Goal: Ask a question: Seek information or help from site administrators or community

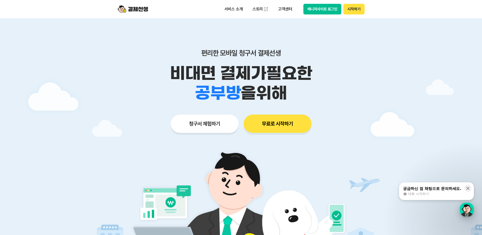
click at [469, 208] on div "button" at bounding box center [467, 209] width 14 height 14
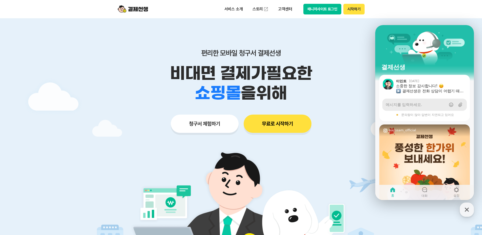
click at [419, 105] on span "메시지를 입력하세요." at bounding box center [404, 104] width 36 height 5
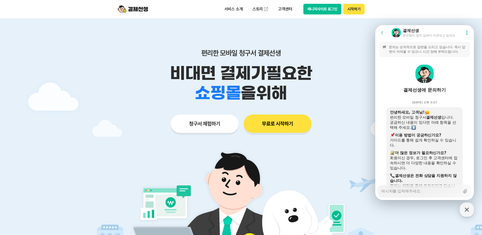
scroll to position [488, 0]
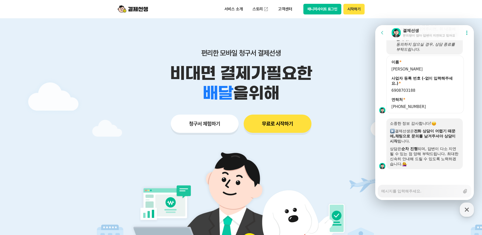
type textarea "x"
type textarea "ㅁ"
type textarea "x"
type textarea "무"
type textarea "x"
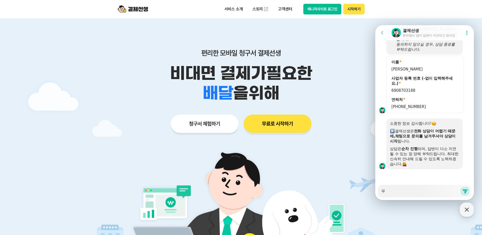
type textarea "문"
type textarea "x"
type textarea "문ㅇ"
type textarea "x"
type textarea "문으"
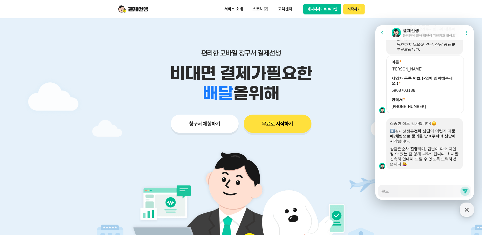
type textarea "x"
type textarea "문의"
type textarea "x"
type textarea "문읟"
type textarea "x"
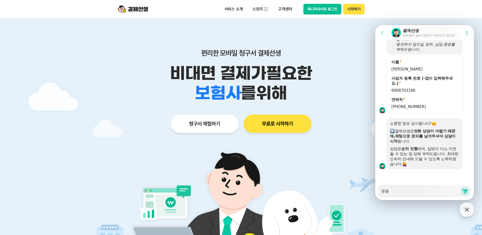
type textarea "문의드"
type textarea "x"
type textarea "문의들"
type textarea "x"
type textarea "문의드리"
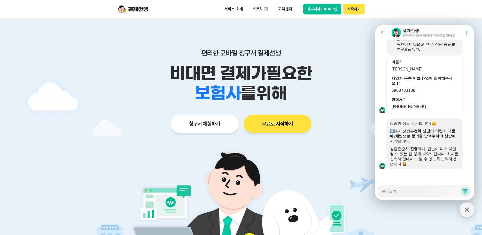
type textarea "x"
type textarea "문의드립"
type textarea "x"
type textarea "문의드립ㄴ"
type textarea "x"
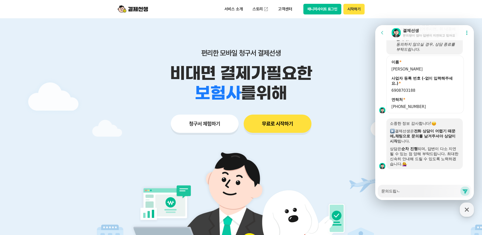
type textarea "문의드립니"
type textarea "x"
type textarea "문의드립닏"
type textarea "x"
type textarea "문의드립니다"
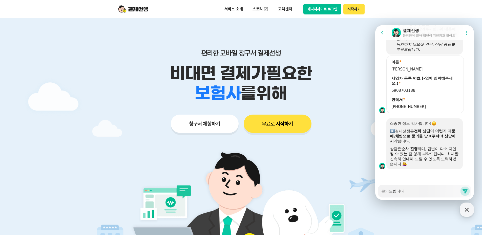
type textarea "x"
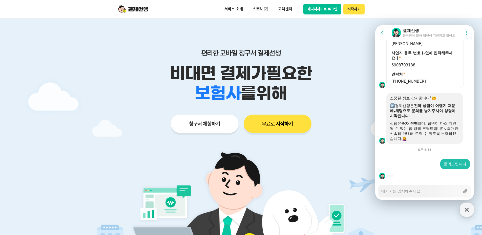
type textarea "x"
type textarea "ㅈ"
type textarea "x"
type textarea "저"
type textarea "x"
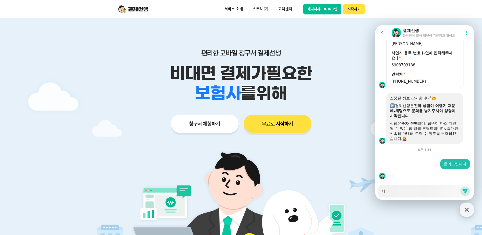
type textarea "정"
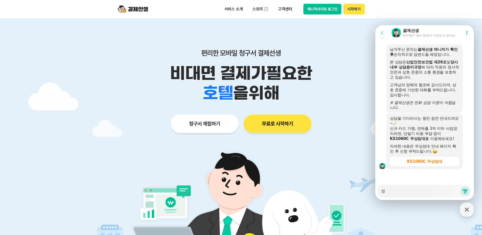
scroll to position [747, 0]
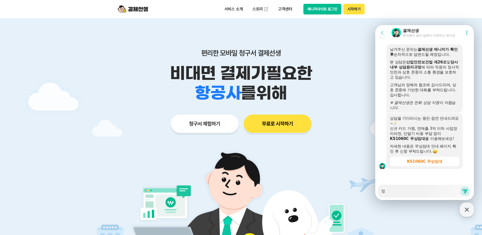
type textarea "x"
type textarea "정사"
type textarea "x"
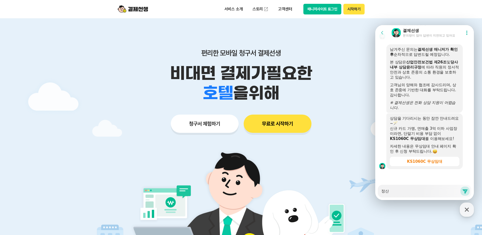
type textarea "정산"
type textarea "x"
type textarea "정"
type textarea "x"
type textarea "정ㅅ"
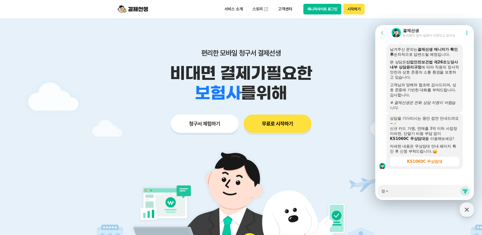
type textarea "x"
type textarea "정사"
type textarea "x"
type textarea "정산"
type textarea "x"
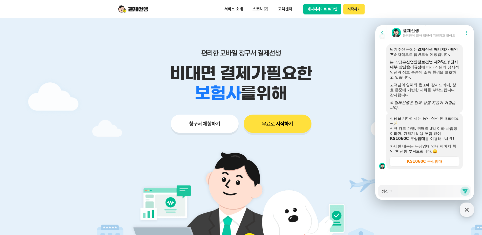
type textarea "정산그"
type textarea "x"
type textarea "정산금"
type textarea "x"
type textarea "정산금ㅇ"
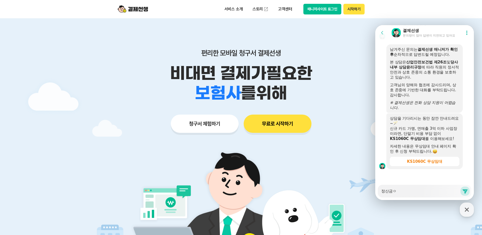
type textarea "x"
type textarea "정산금이"
type textarea "x"
type textarea "정산금이"
paste textarea "SHC141148288"
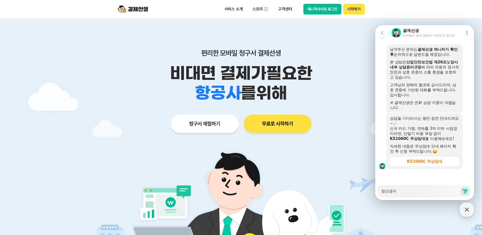
type textarea "x"
type textarea "정산금이 SHC141148288"
type textarea "x"
type textarea "정산금이 SHC141148288 ㅇ"
type textarea "x"
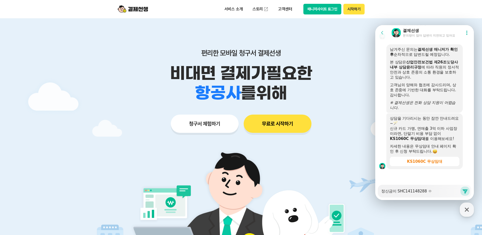
type textarea "정산금이 SHC141148288 이"
type textarea "x"
type textarea "정산금이 SHC141148288 일"
type textarea "x"
type textarea "정산금이 SHC141148288 이르"
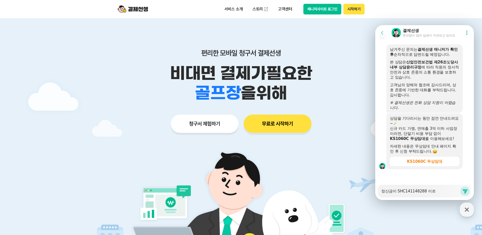
type textarea "x"
type textarea "정산금이 SHC141148288 이름"
type textarea "x"
type textarea "정산금이 SHC141148288 이름ㅇ"
type textarea "x"
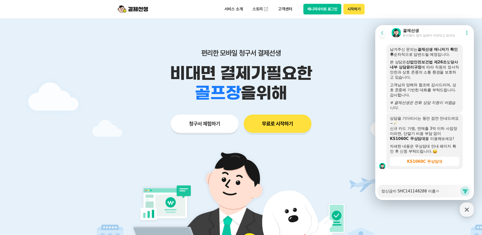
type textarea "정산금이 SHC141148288 이름으"
type textarea "x"
type textarea "정산금이 SHC141148288 이름을"
type textarea "x"
type textarea "정산금이 SHC141148288 이름으로"
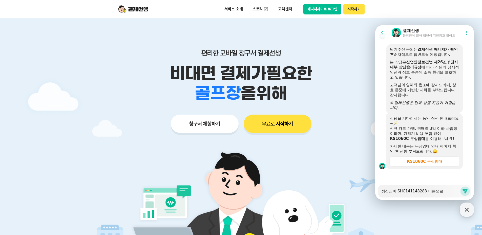
type textarea "x"
type textarea "정산금이 SHC141148288 이름으로"
type textarea "x"
type textarea "정산금이 SHC141148288 이름으로 ㅇ"
type textarea "x"
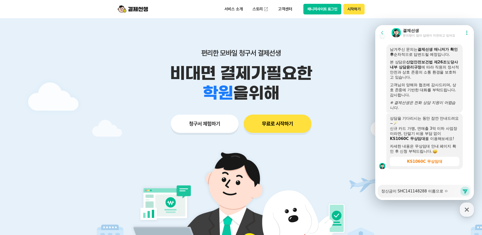
type textarea "정산금이 SHC141148288 이름으로 이"
type textarea "x"
type textarea "정산금이 SHC141148288 이름으로 입"
type textarea "x"
type textarea "정산금이 SHC141148288 이름으로 입ㄱ"
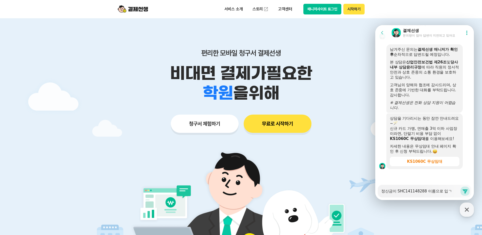
type textarea "x"
type textarea "정산금이 SHC141148288 이름으로 입그"
type textarea "x"
type textarea "정산금이 SHC141148288 이름으로 입금"
type textarea "x"
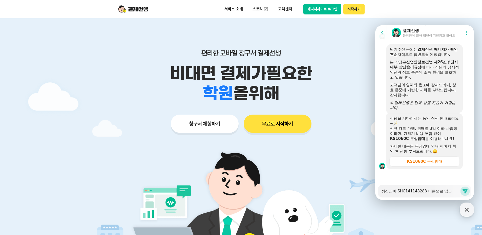
type textarea "정산금이 SHC141148288 이름으로 입금ㄷ"
type textarea "x"
type textarea "정산금이 SHC141148288 이름으로 입금도"
type textarea "x"
type textarea "정산금이 SHC141148288 이름으로 입금되"
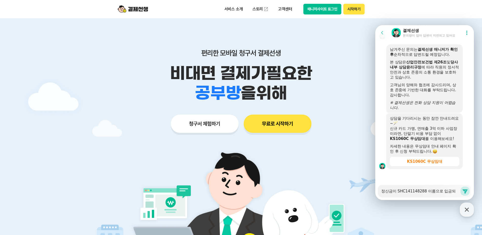
type textarea "x"
type textarea "정산금이 SHC141148288 이름으로 입금됭"
type textarea "x"
type textarea "정산금이 SHC141148288 이름으로 입금되어"
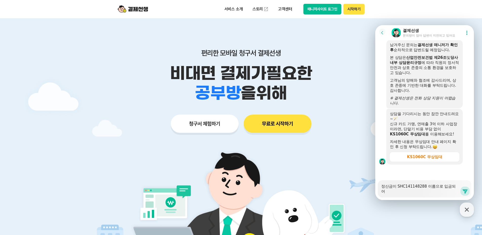
type textarea "x"
type textarea "정산금이 SHC141148288 이름으로 입금되었"
type textarea "x"
type textarea "정산금이 SHC141148288 이름으로 입금되었ㄴ"
type textarea "x"
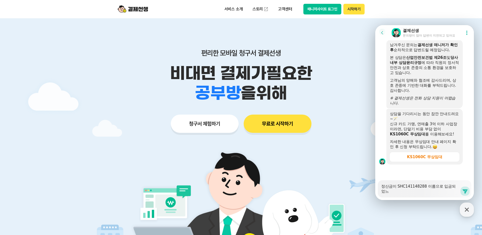
scroll to position [752, 0]
type textarea "정산금이 SHC141148288 이름으로 입금되었는"
type textarea "x"
type textarea "정산금이 SHC141148288 이름으로 입금되었는데"
type textarea "x"
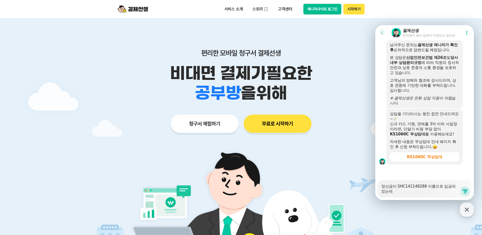
type textarea "정산금이 SHC141148288 이름으로 입금되었는데"
type textarea "x"
type textarea "정산금이 SHC141148288 이름으로 입금되었는데 [PERSON_NAME]"
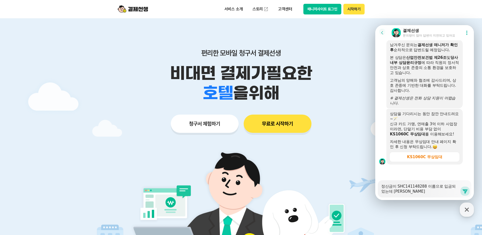
type textarea "x"
type textarea "정산금이 SHC141148288 이름으로 입금되었는데 칻"
type textarea "x"
type textarea "정산금이 SHC141148288 이름으로 입금되었는데 카드"
type textarea "x"
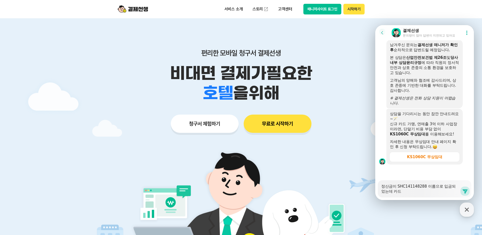
type textarea "정산금이 SHC141148288 이름으로 입금되었는데 [PERSON_NAME]"
type textarea "x"
type textarea "정산금이 SHC141148288 이름으로 입금되었는데 카드겨"
type textarea "x"
type textarea "정산금이 SHC141148288 이름으로 입금되었는데 카드결"
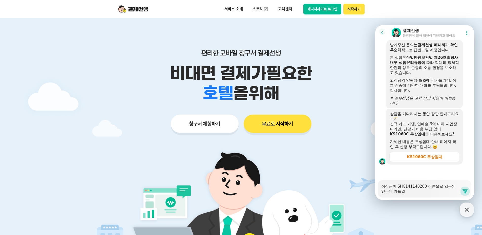
type textarea "x"
type textarea "정산금이 SHC141148288 이름으로 입금되었는데 카드결ㅈ"
type textarea "x"
type textarea "정산금이 SHC141148288 이름으로 입금되었는데 카드결제"
type textarea "x"
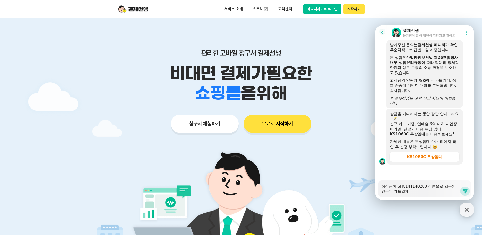
type textarea "정산금이 SHC141148288 이름으로 입금되었는데 카드결제"
type textarea "x"
type textarea "정산금이 SHC141148288 이름으로 입금되었는데 카드결제 ㅈ"
type textarea "x"
type textarea "정산금이 SHC141148288 이름으로 입금되었는데 카드결제 저"
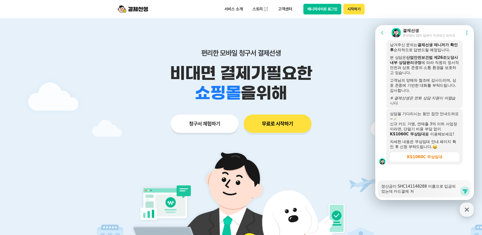
type textarea "x"
type textarea "정산금이 SHC141148288 이름으로 입금되었는데 카드결제 정"
type textarea "x"
type textarea "정산금이 SHC141148288 이름으로 입금되었는데 카드결제 정ㅅ"
type textarea "x"
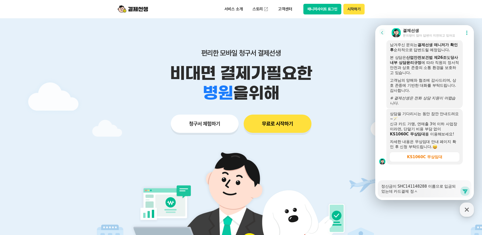
type textarea "정산금이 SHC141148288 이름으로 입금되었는데 카드결제 정사"
type textarea "x"
type textarea "정산금이 SHC141148288 이름으로 입금되었는데 카드결제 정산"
type textarea "x"
type textarea "정산금이 SHC141148288 이름으로 입금되었는데 카드결제 정산ㅇ"
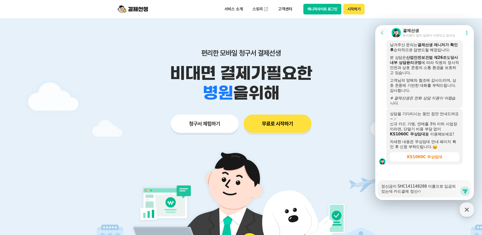
type textarea "x"
type textarea "정산금이 SHC141148288 이름으로 입금되었는데 카드결제 정산이"
type textarea "x"
type textarea "정산금이 SHC141148288 이름으로 입금되었는데 카드결제 정산이"
type textarea "x"
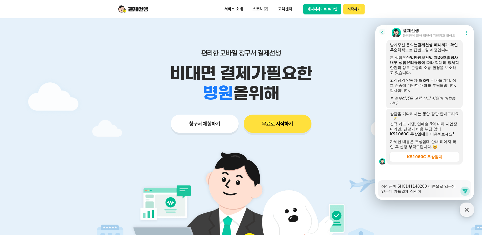
type textarea "정산금이 SHC141148288 이름으로 입금되었는데 카드결제 정산이 ㅁ"
type textarea "x"
type textarea "정산금이 SHC141148288 이름으로 입금되었는데 카드결제 정산이 마"
type textarea "x"
type textarea "정산금이 SHC141148288 이름으로 입금되었는데 카드결제 정산이 맞"
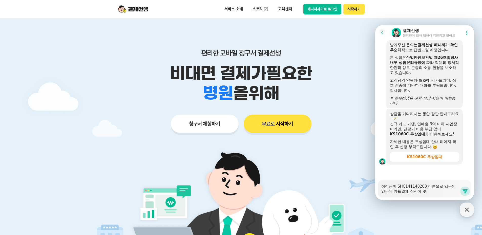
type textarea "x"
type textarea "정산금이 SHC141148288 이름으로 입금되었는데 카드결제 정산이 맞ㅇ"
type textarea "x"
type textarea "정산금이 SHC141148288 이름으로 입금되었는데 카드결제 정산이 맞으"
type textarea "x"
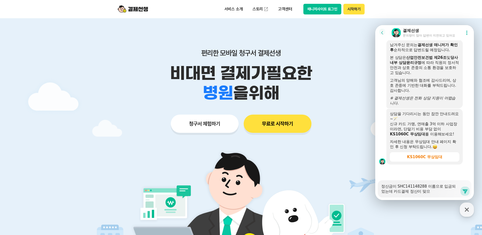
type textarea "정산금이 SHC141148288 이름으로 입금되었는데 카드결제 정산이 맞을"
type textarea "x"
type textarea "정산금이 SHC141148288 이름으로 입금되었는데 카드결제 정산이 맞을ㄲ"
type textarea "x"
type textarea "정산금이 SHC141148288 이름으로 입금되었는데 카드결제 정산이 맞을까"
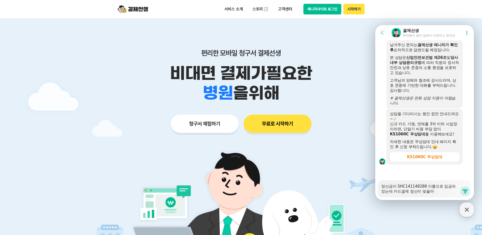
type textarea "x"
type textarea "정산금이 SHC141148288 이름으로 입금되었는데 카드결제 정산이 맞을깡"
type textarea "x"
type textarea "정산금이 SHC141148288 이름으로 입금되었는데 카드결제 정산이 맞을까요"
type textarea "x"
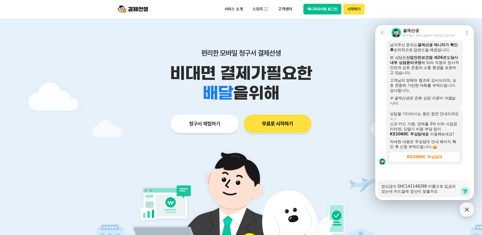
type textarea "정산금이 SHC141148288 이름으로 입금되었는데 카드결제 정산이 맞을까요?"
type textarea "x"
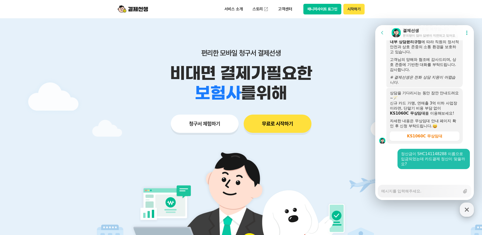
click at [471, 206] on div "button" at bounding box center [467, 209] width 14 height 14
type textarea "x"
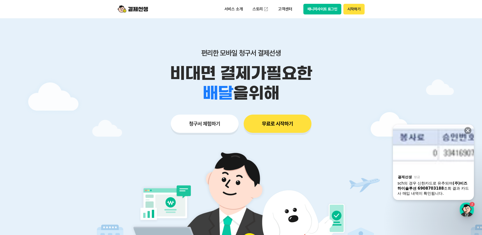
scroll to position [828, 0]
click at [464, 209] on div "button" at bounding box center [467, 209] width 14 height 14
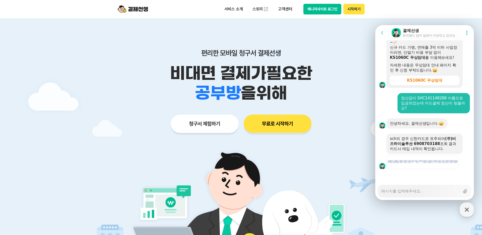
click at [406, 193] on div "Messenger Input Textarea" at bounding box center [420, 191] width 79 height 12
click at [406, 191] on textarea "Messenger Input Textarea" at bounding box center [420, 189] width 79 height 9
type textarea "x"
type textarea "ㅇ"
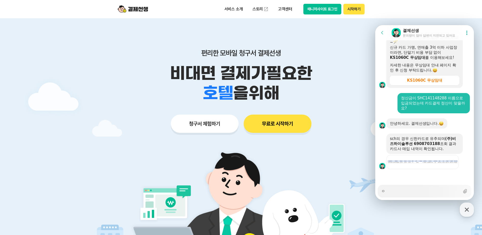
type textarea "x"
type textarea "아"
type textarea "x"
type textarea "아"
type textarea "x"
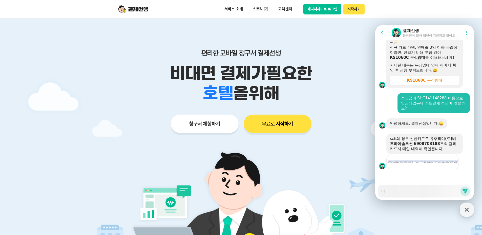
type textarea "아"
type textarea "x"
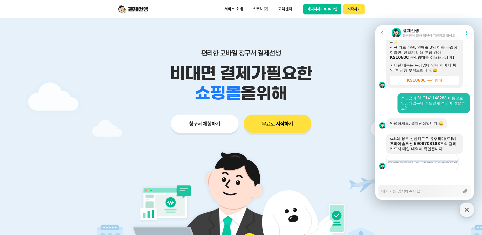
type textarea "x"
type textarea "ㅋ"
type textarea "x"
type textarea "카"
type textarea "x"
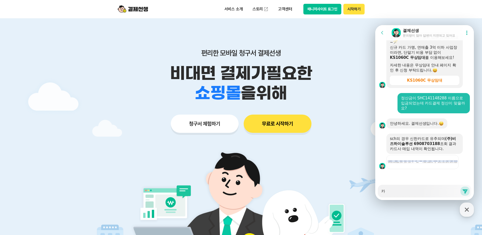
type textarea "칻"
type textarea "x"
type textarea "카드"
type textarea "x"
type textarea "카듲"
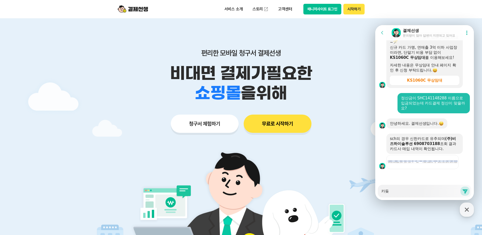
type textarea "x"
type textarea "카드저"
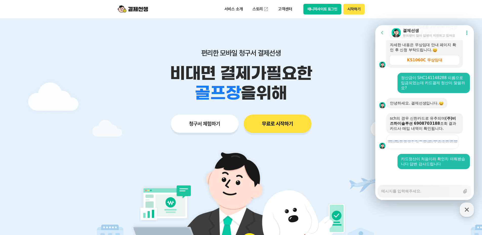
scroll to position [848, 0]
